Goal: Transaction & Acquisition: Purchase product/service

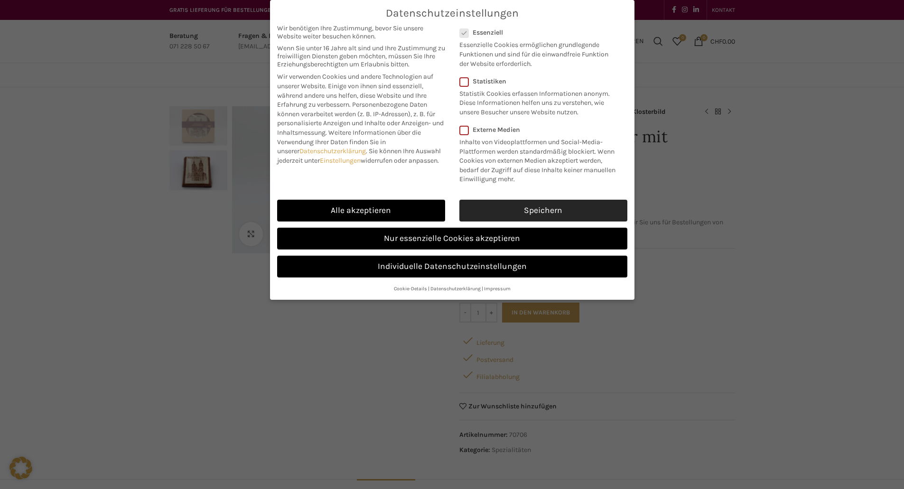
click at [525, 213] on link "Speichern" at bounding box center [544, 211] width 168 height 22
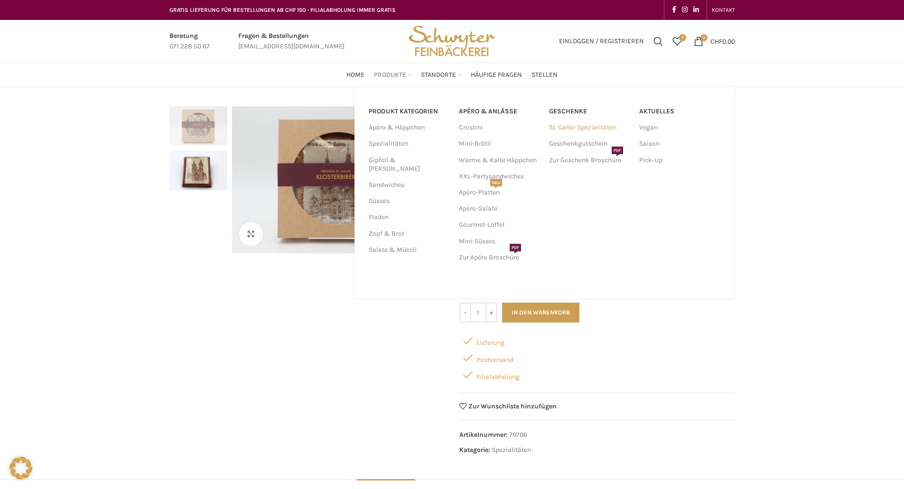
click at [580, 129] on link "St. Galler Spezialitäten" at bounding box center [589, 128] width 81 height 16
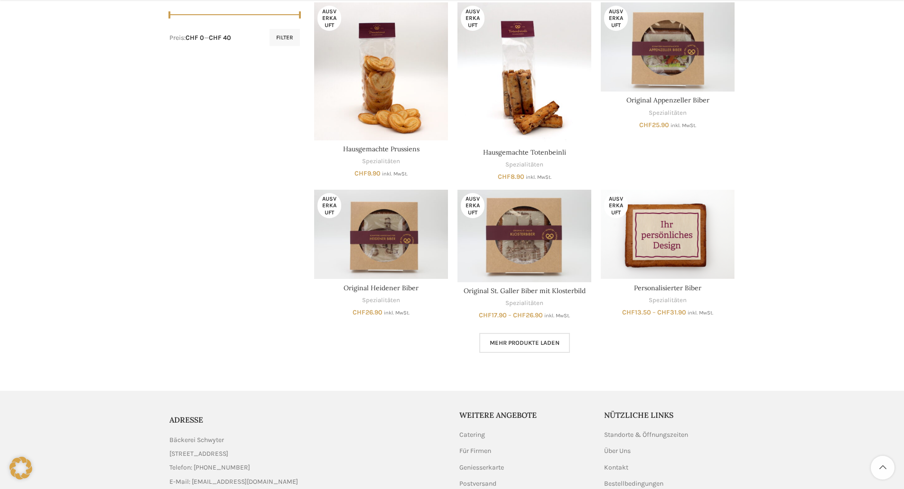
scroll to position [522, 0]
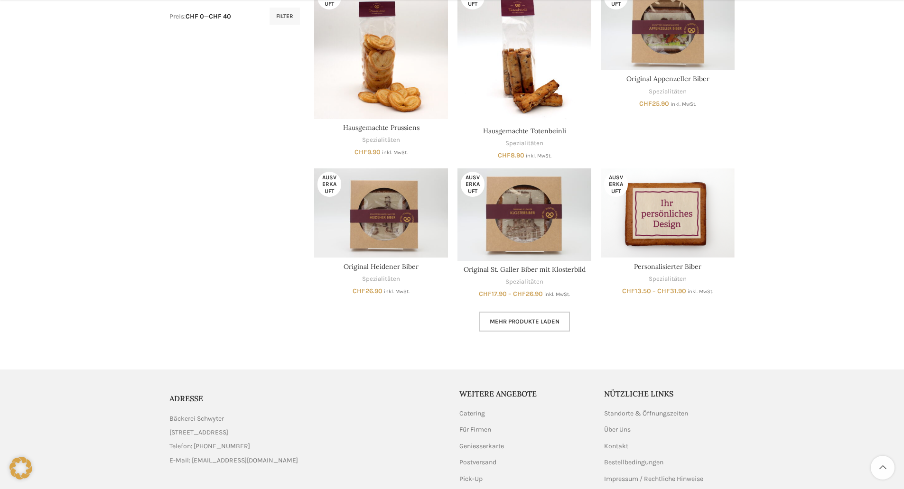
click at [537, 320] on span "Mehr Produkte laden" at bounding box center [525, 322] width 70 height 8
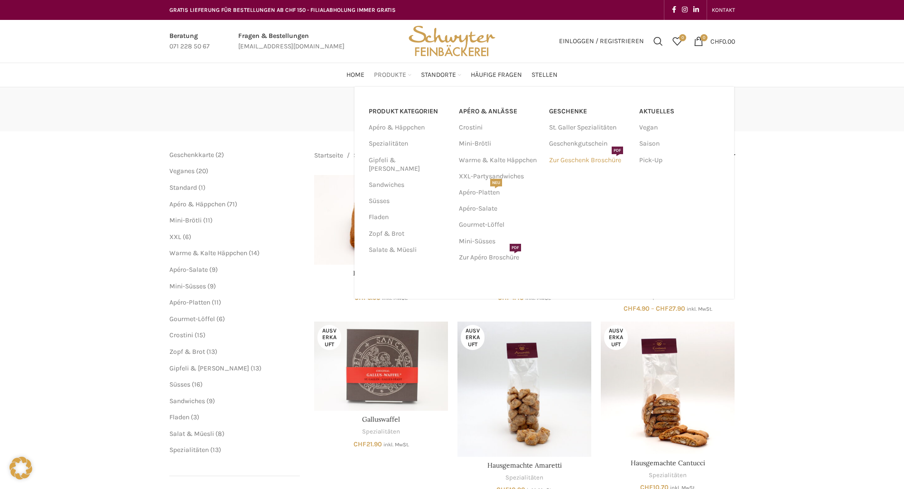
click at [585, 162] on link "Zur Geschenk Broschüre PDF" at bounding box center [589, 160] width 81 height 16
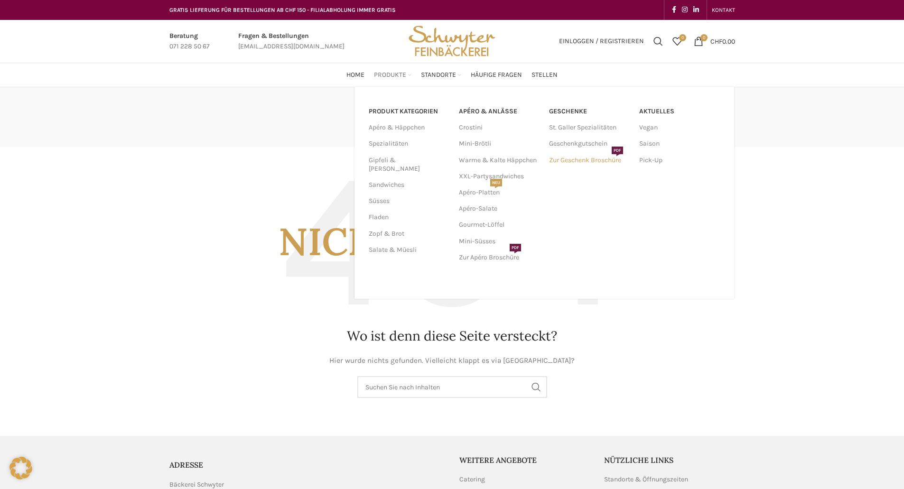
click at [582, 162] on link "Zur Geschenk Broschüre PDF" at bounding box center [589, 160] width 81 height 16
click at [578, 129] on link "St. Galler Spezialitäten" at bounding box center [589, 128] width 81 height 16
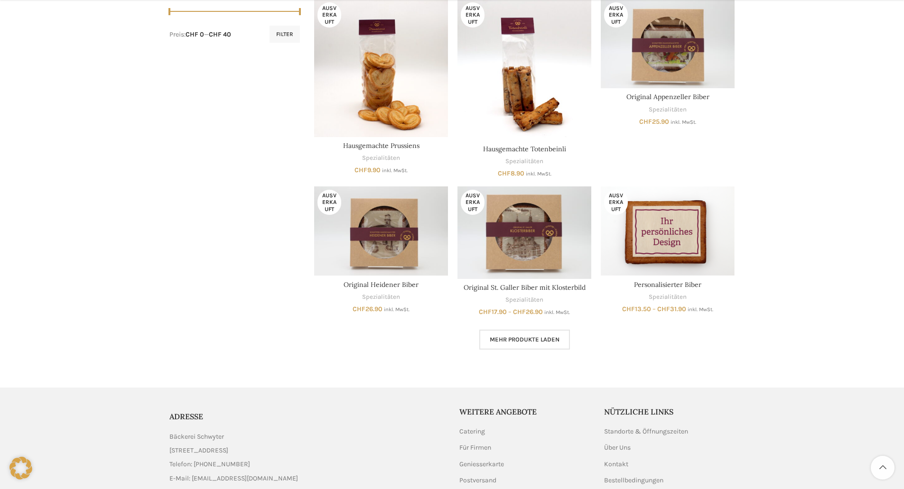
scroll to position [582, 0]
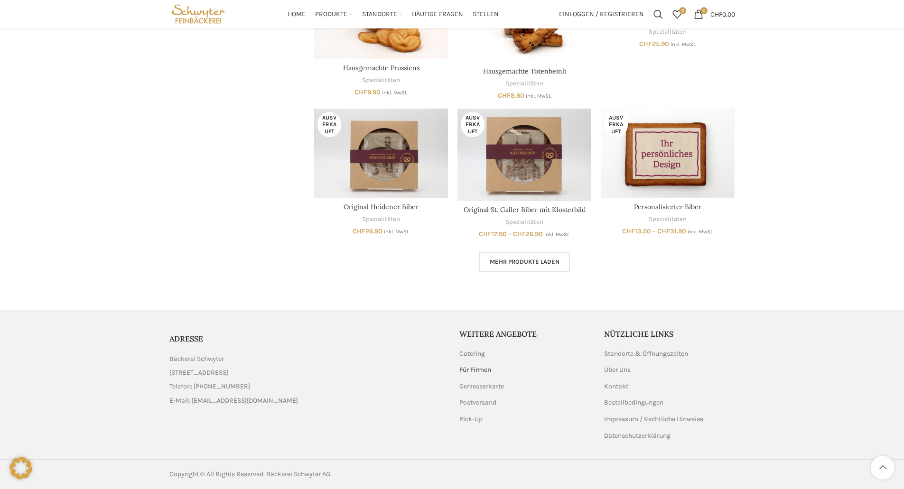
click at [473, 370] on link "Für Firmen" at bounding box center [476, 370] width 33 height 9
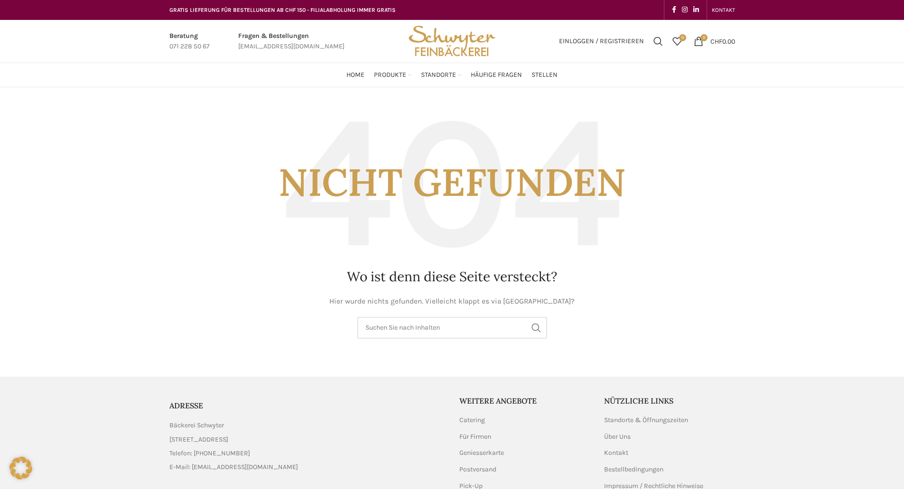
click at [429, 40] on img "Site logo" at bounding box center [451, 41] width 93 height 43
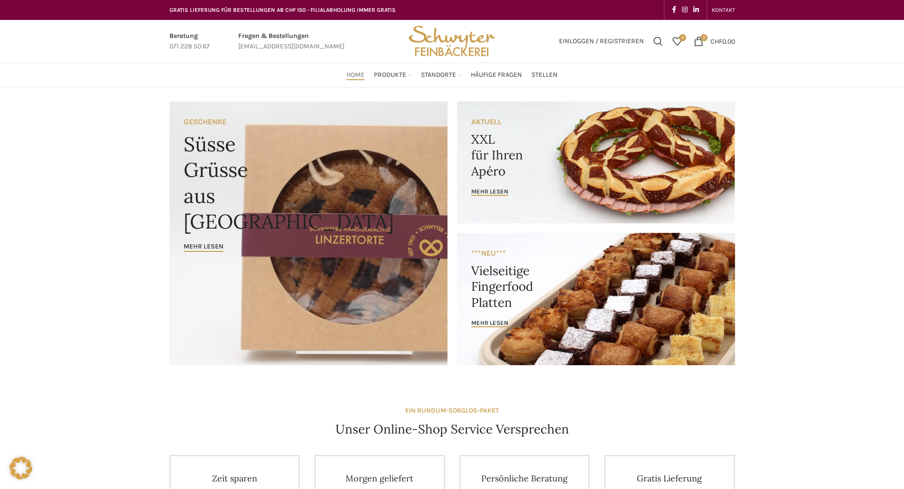
click at [318, 210] on link "Banner link" at bounding box center [308, 234] width 278 height 264
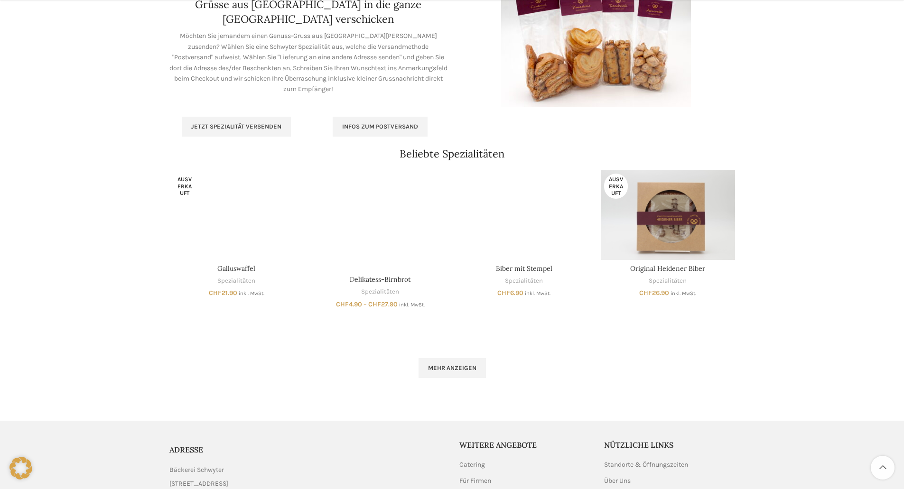
scroll to position [522, 0]
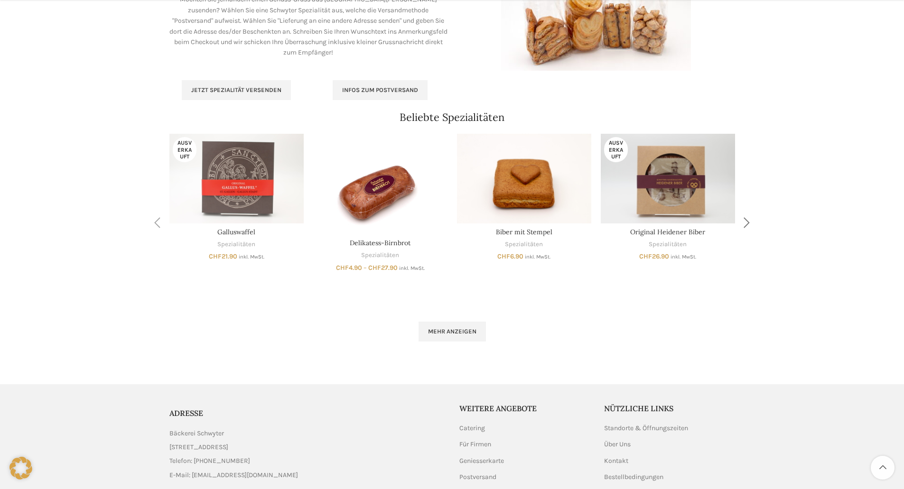
click at [743, 226] on div "Next slide" at bounding box center [747, 223] width 24 height 24
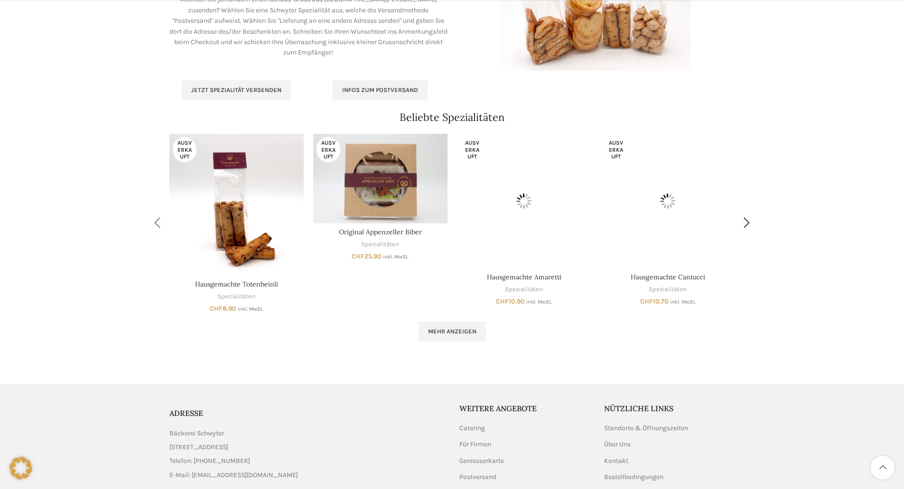
click at [163, 223] on div "Previous slide" at bounding box center [158, 223] width 24 height 24
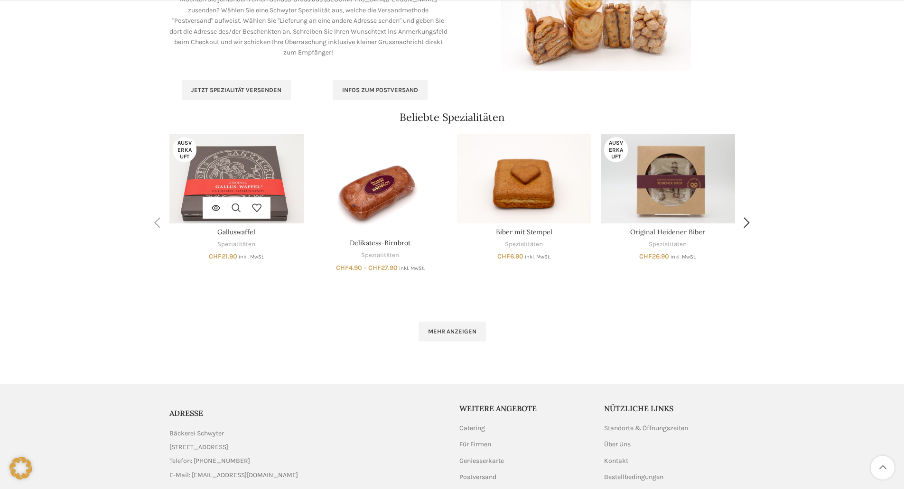
click at [226, 192] on img "Galluswaffel" at bounding box center [236, 179] width 134 height 90
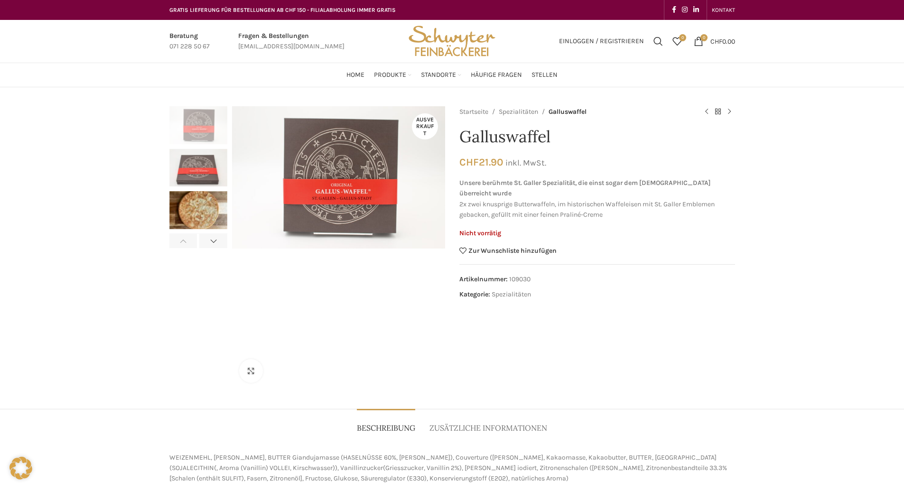
click at [203, 218] on img "3 / 4" at bounding box center [198, 210] width 58 height 38
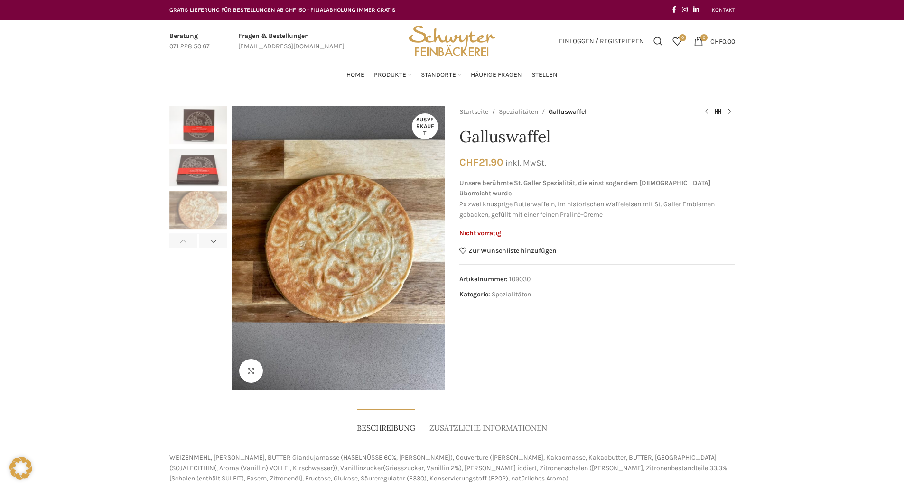
click at [207, 178] on img "2 / 4" at bounding box center [198, 168] width 58 height 38
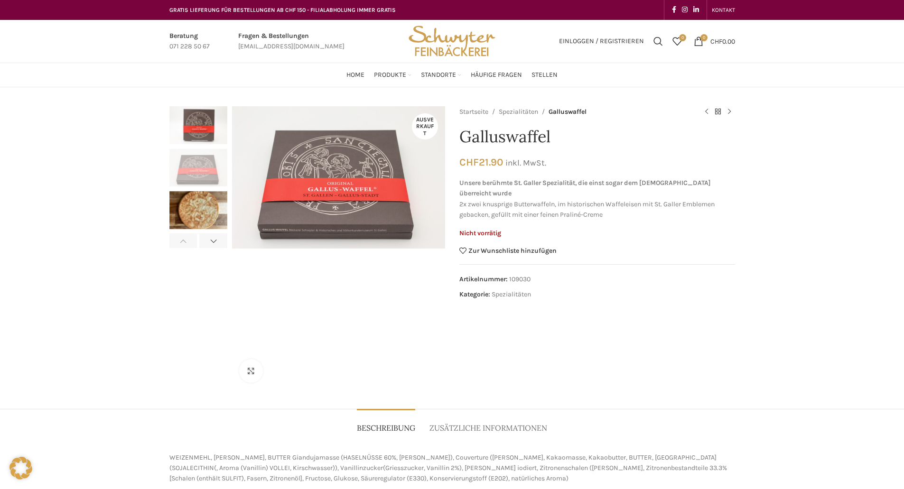
click at [194, 131] on img "1 / 4" at bounding box center [198, 125] width 58 height 38
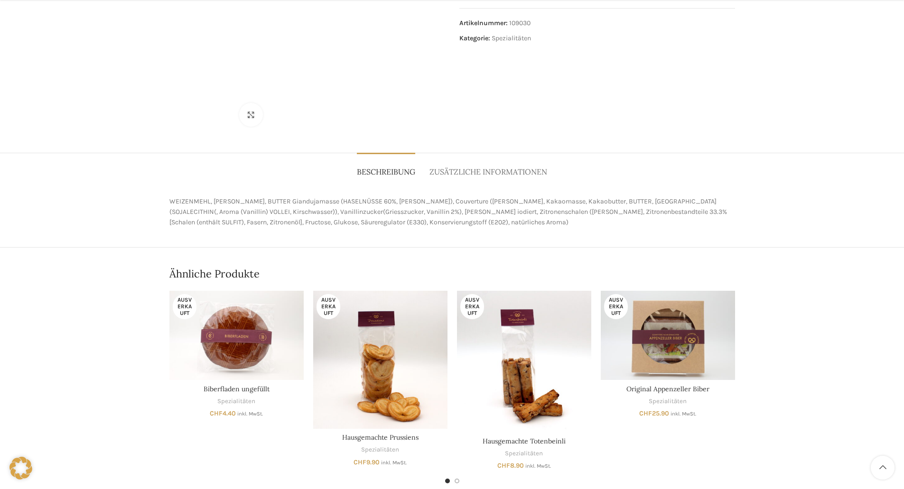
scroll to position [380, 0]
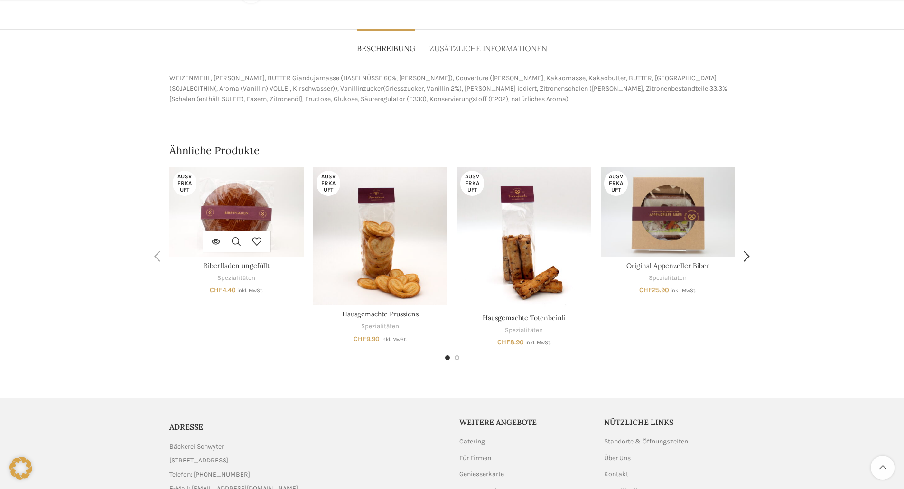
click at [240, 214] on img "Biberfladen ungefüllt" at bounding box center [236, 213] width 134 height 90
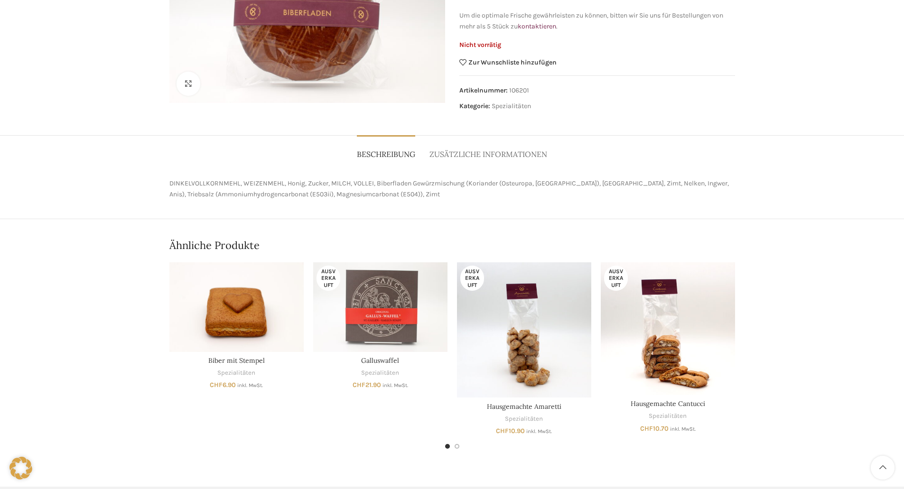
scroll to position [332, 0]
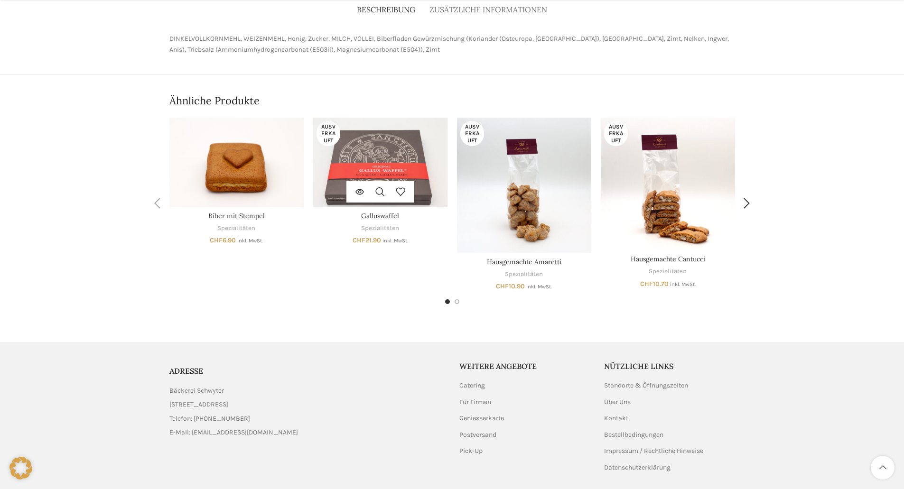
click at [383, 169] on img "Galluswaffel" at bounding box center [380, 163] width 134 height 90
